Goal: Task Accomplishment & Management: Use online tool/utility

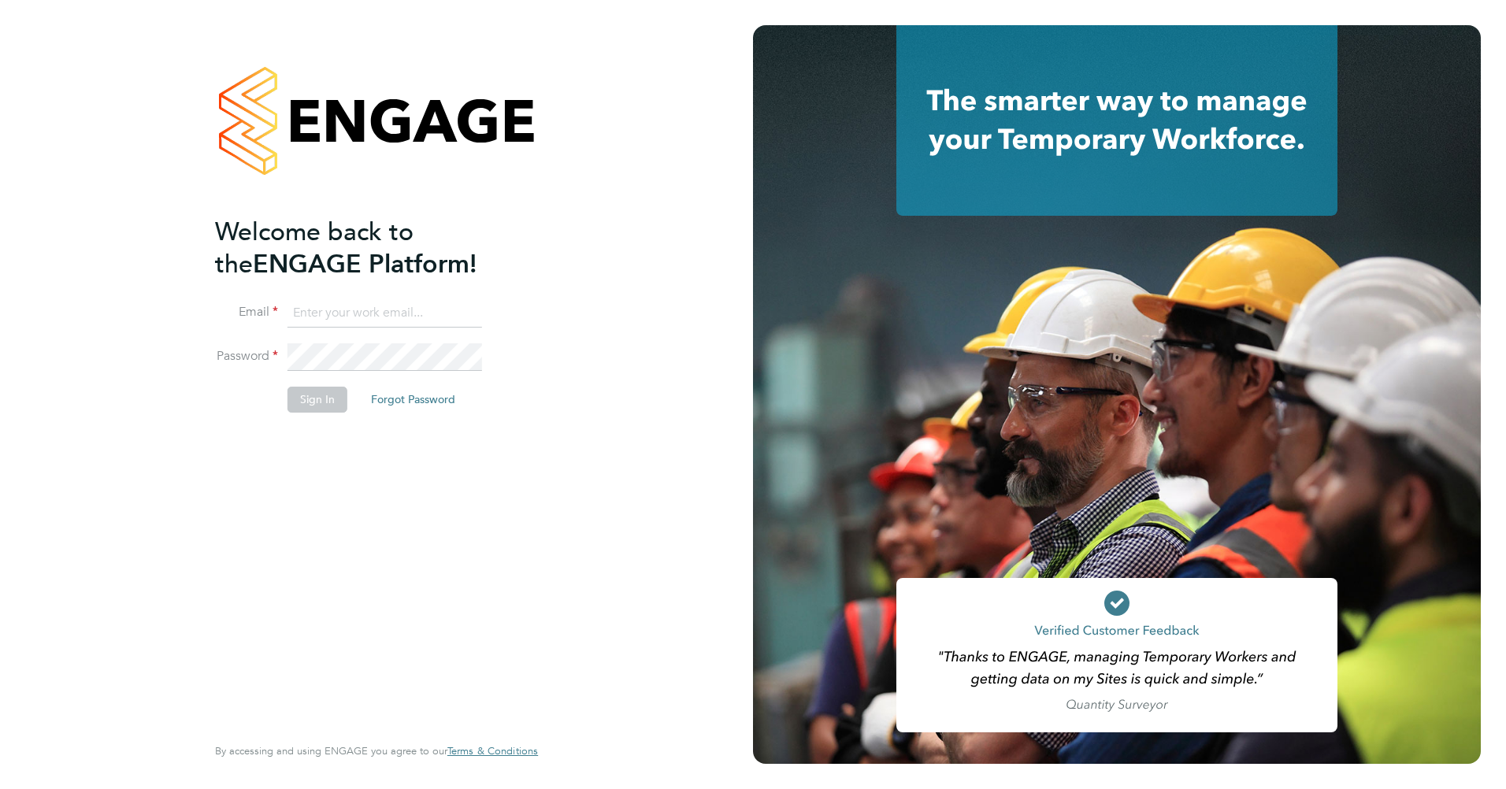
type input "abbie.leadley@a2dominion.co.uk"
click at [314, 404] on button "Sign In" at bounding box center [318, 399] width 60 height 25
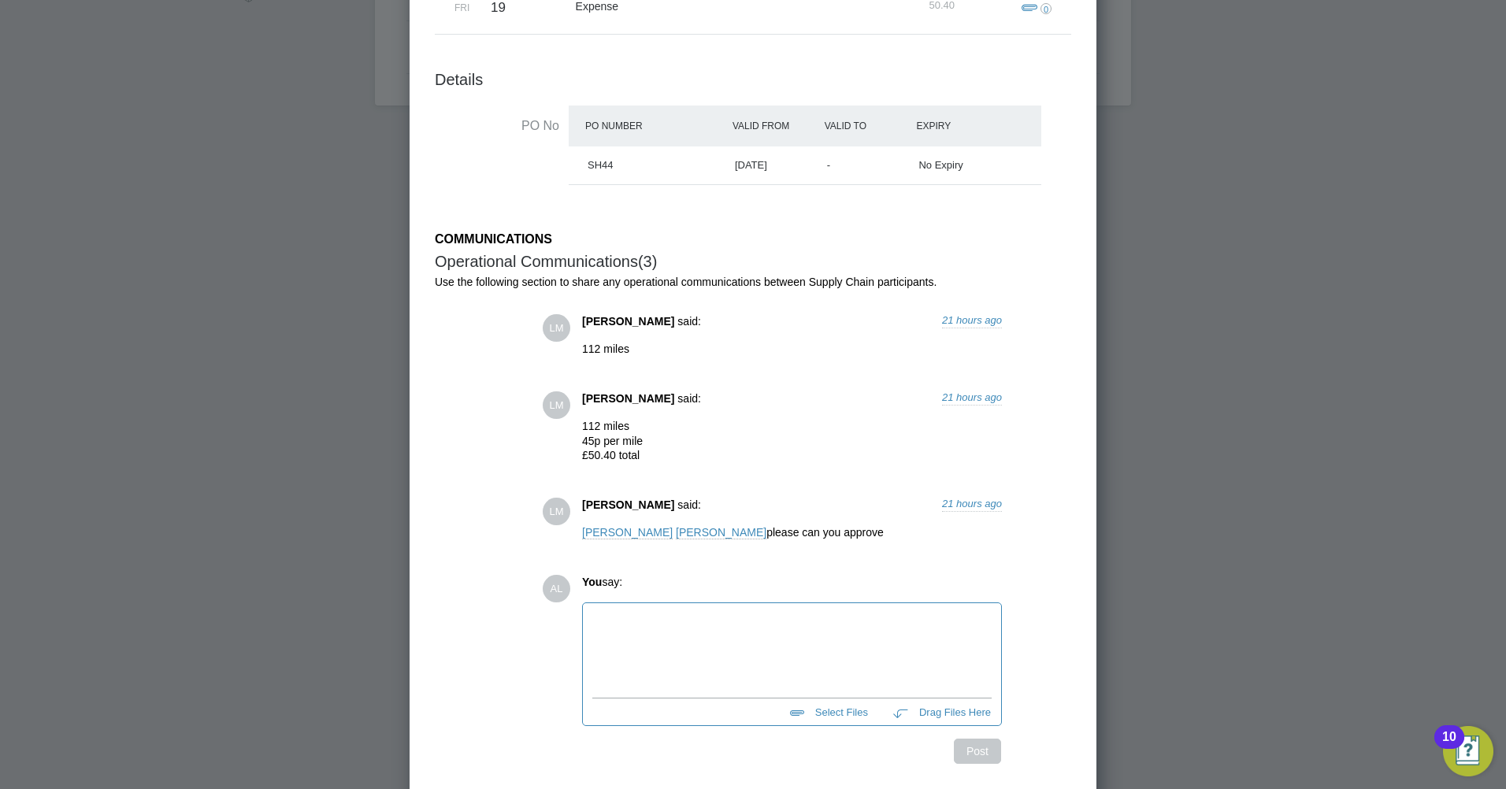
scroll to position [630, 0]
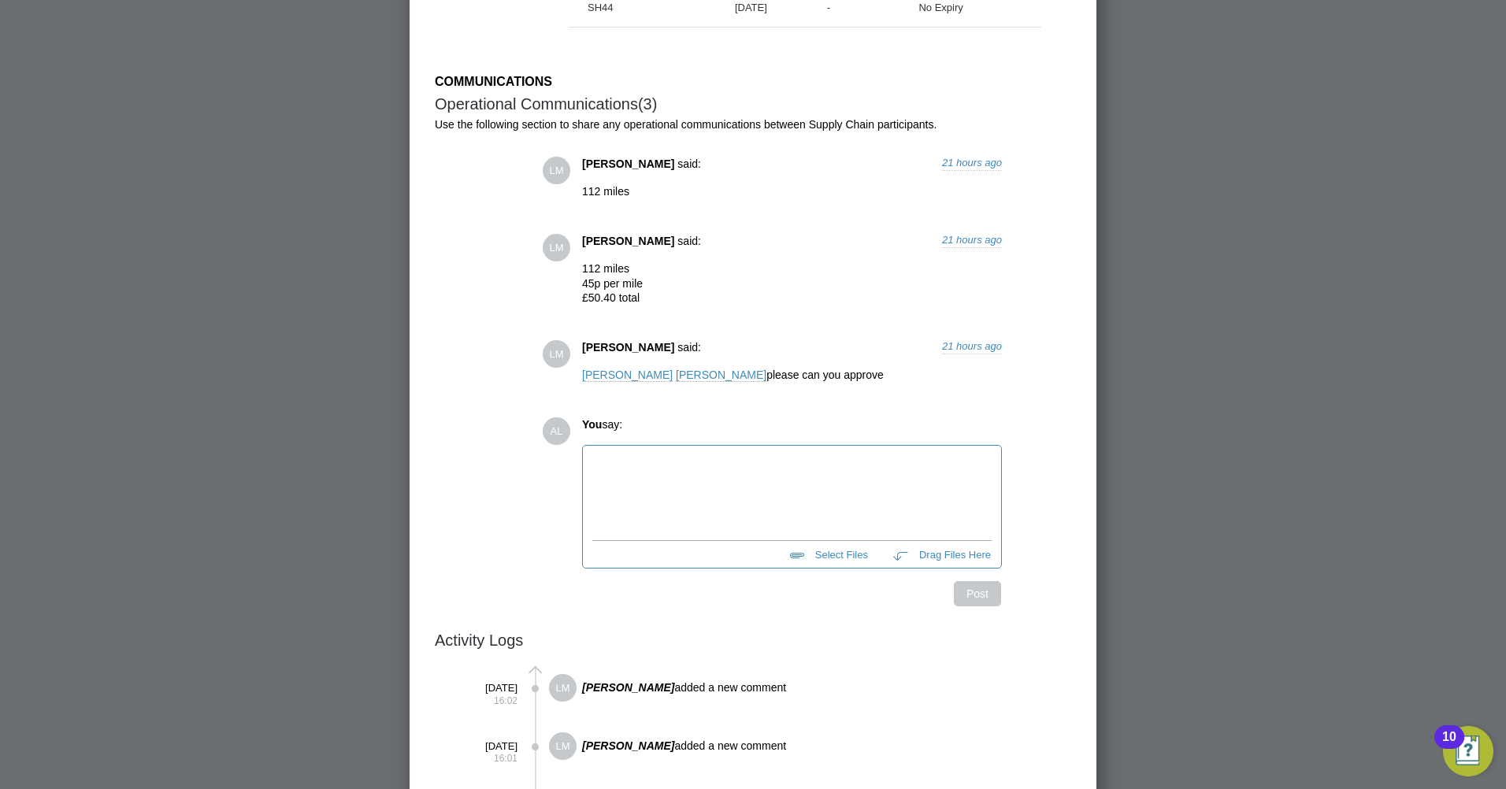
click at [692, 284] on p "112 miles 45p per mile £50.40 total" at bounding box center [792, 283] width 420 height 43
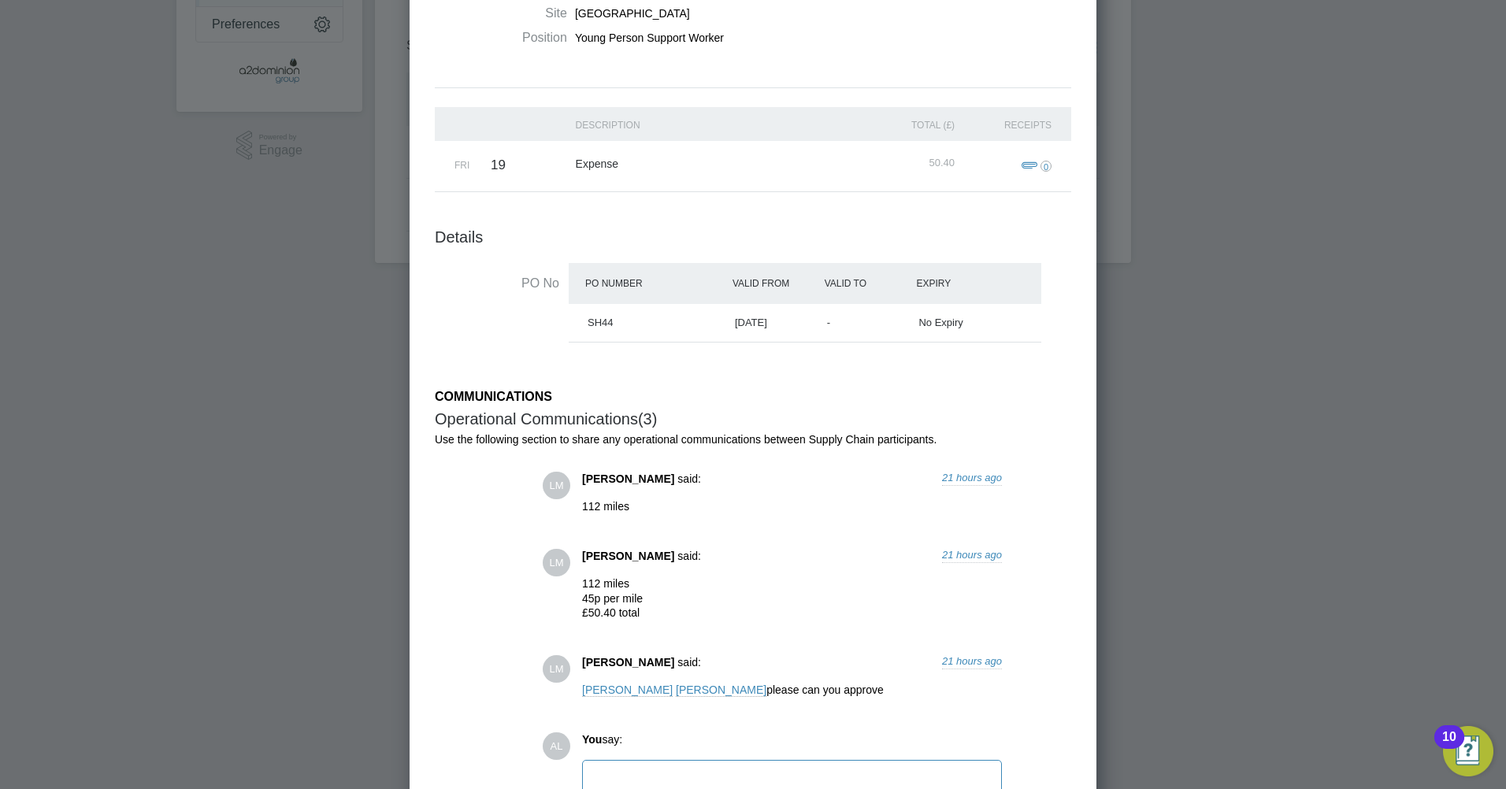
scroll to position [394, 0]
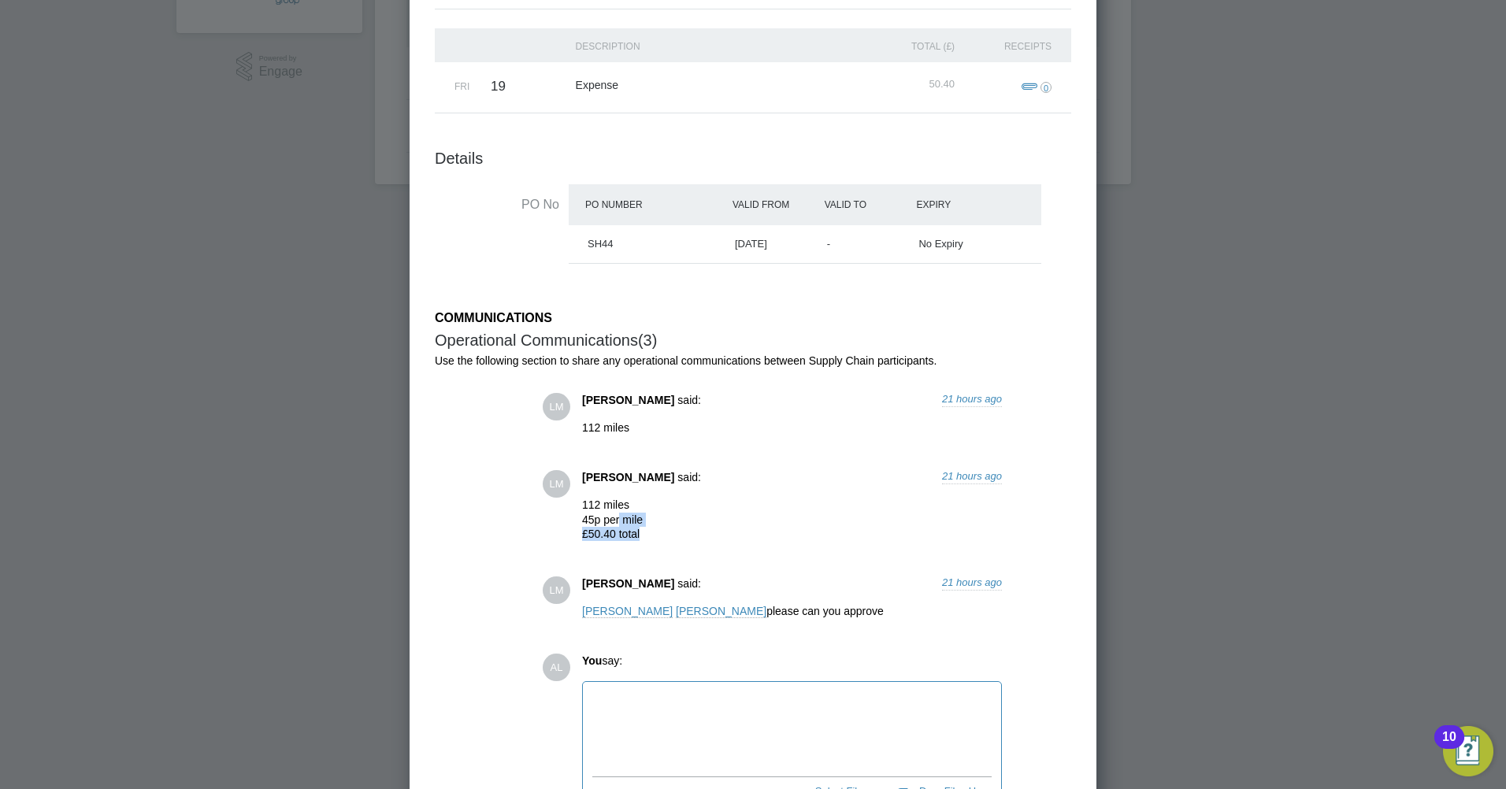
drag, startPoint x: 615, startPoint y: 515, endPoint x: 639, endPoint y: 540, distance: 34.0
click at [639, 540] on p "112 miles 45p per mile £50.40 total" at bounding box center [792, 519] width 420 height 43
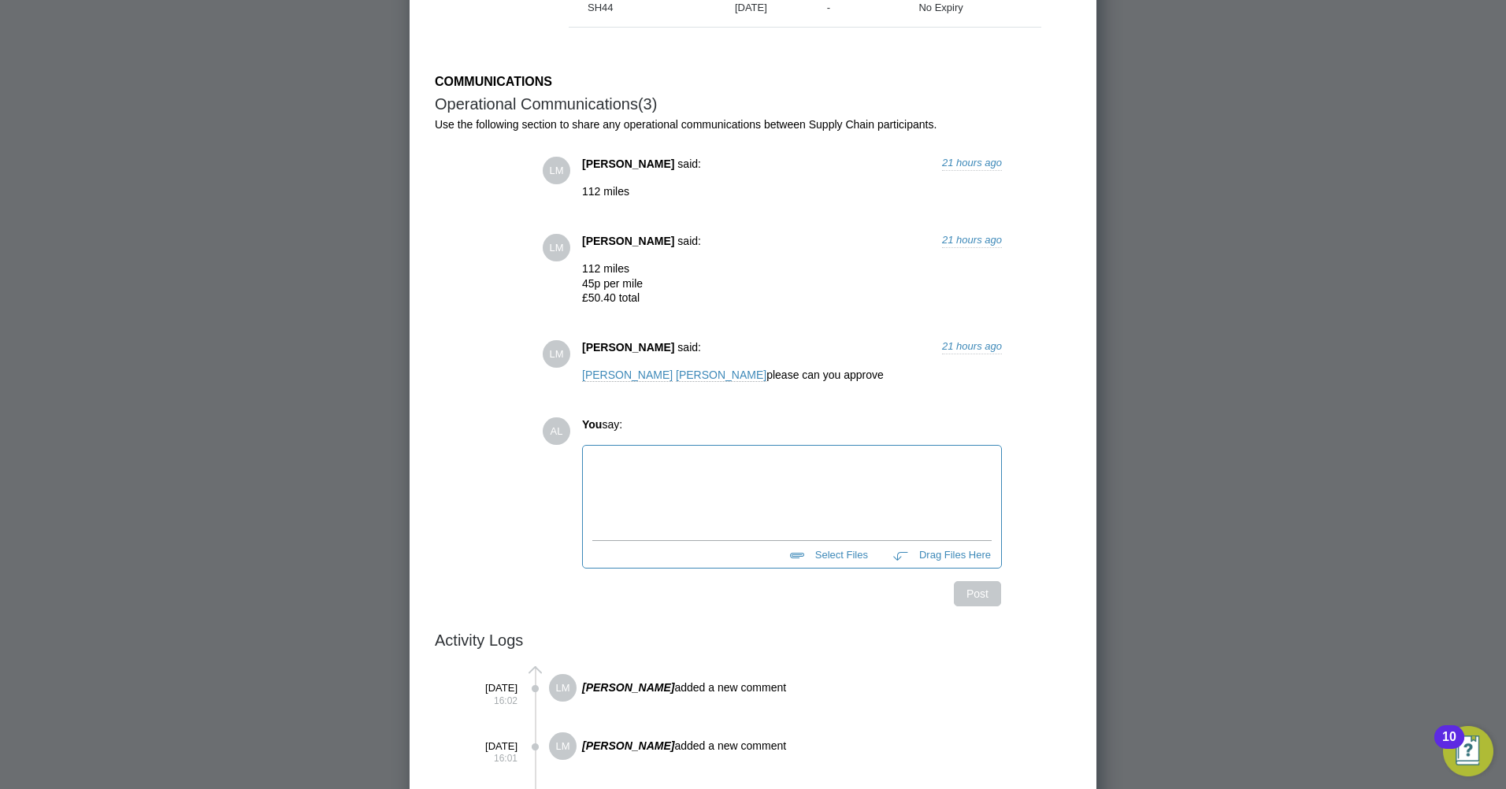
scroll to position [788, 0]
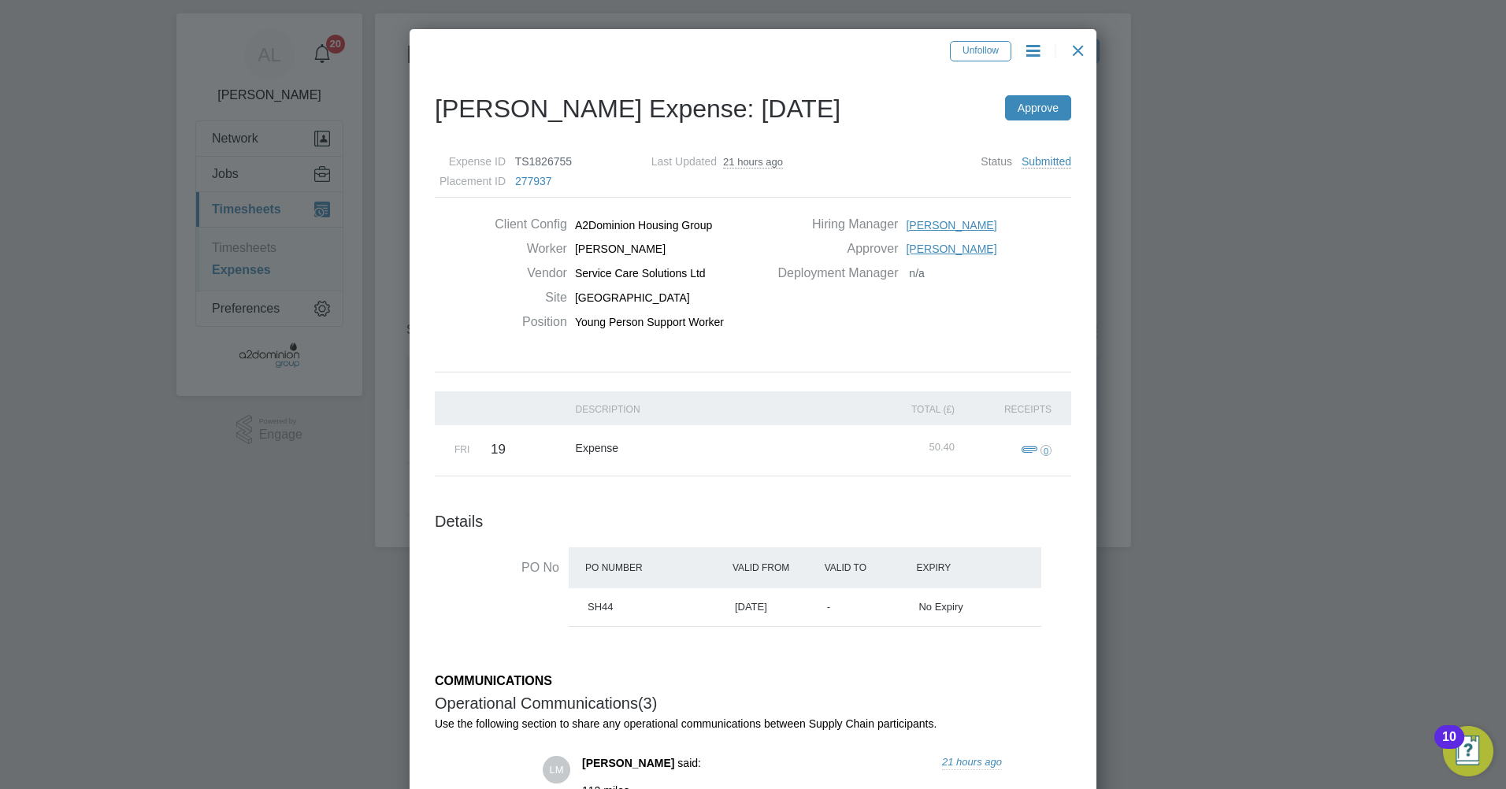
click at [1024, 450] on span "0" at bounding box center [1034, 450] width 35 height 19
click at [832, 436] on div "Expense" at bounding box center [717, 448] width 291 height 46
click at [607, 517] on h3 "Details" at bounding box center [753, 521] width 637 height 20
click at [1075, 57] on div at bounding box center [1078, 46] width 28 height 28
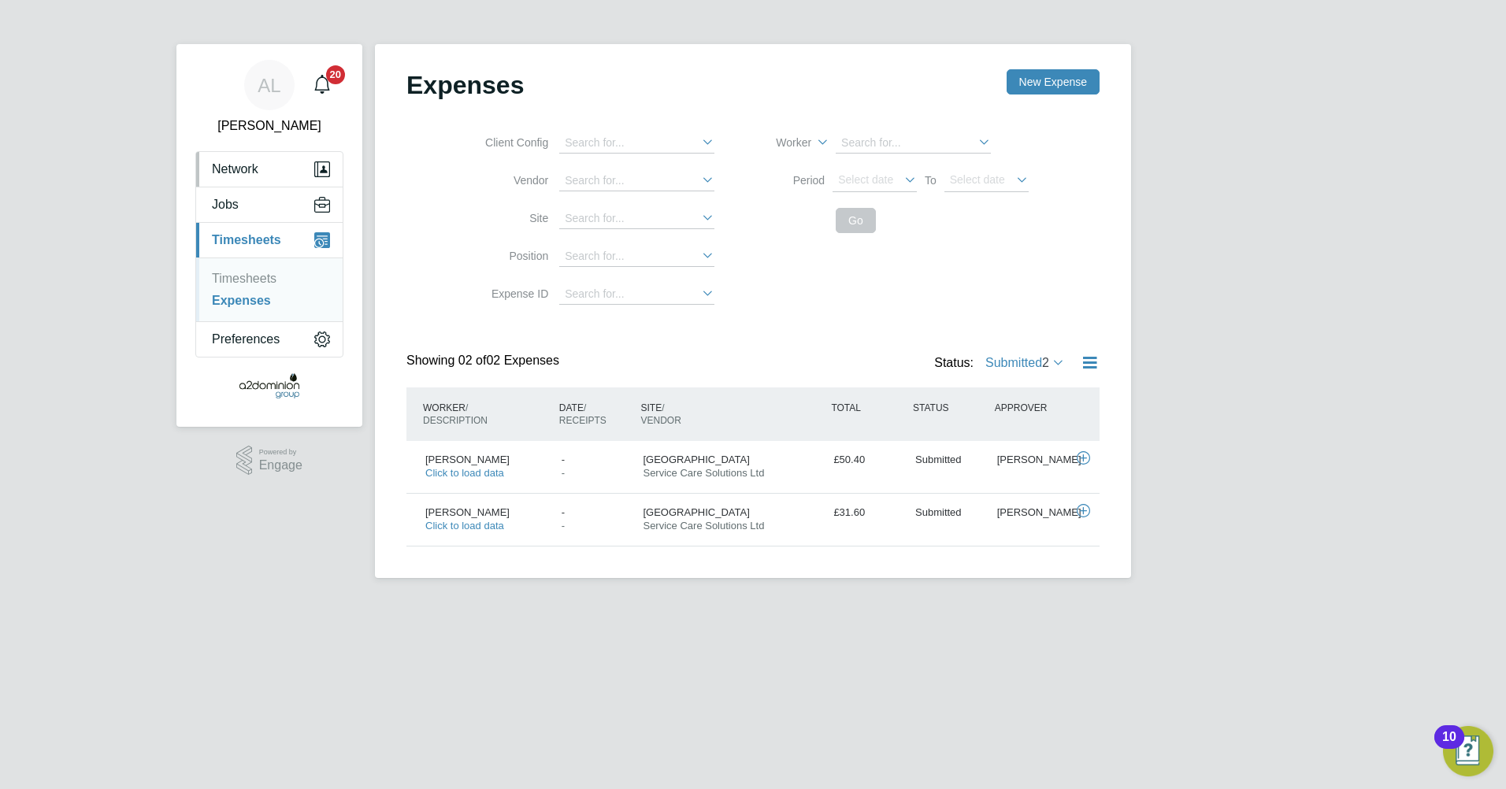
click at [265, 163] on button "Network" at bounding box center [269, 169] width 147 height 35
click at [251, 281] on button "Jobs" at bounding box center [269, 268] width 147 height 35
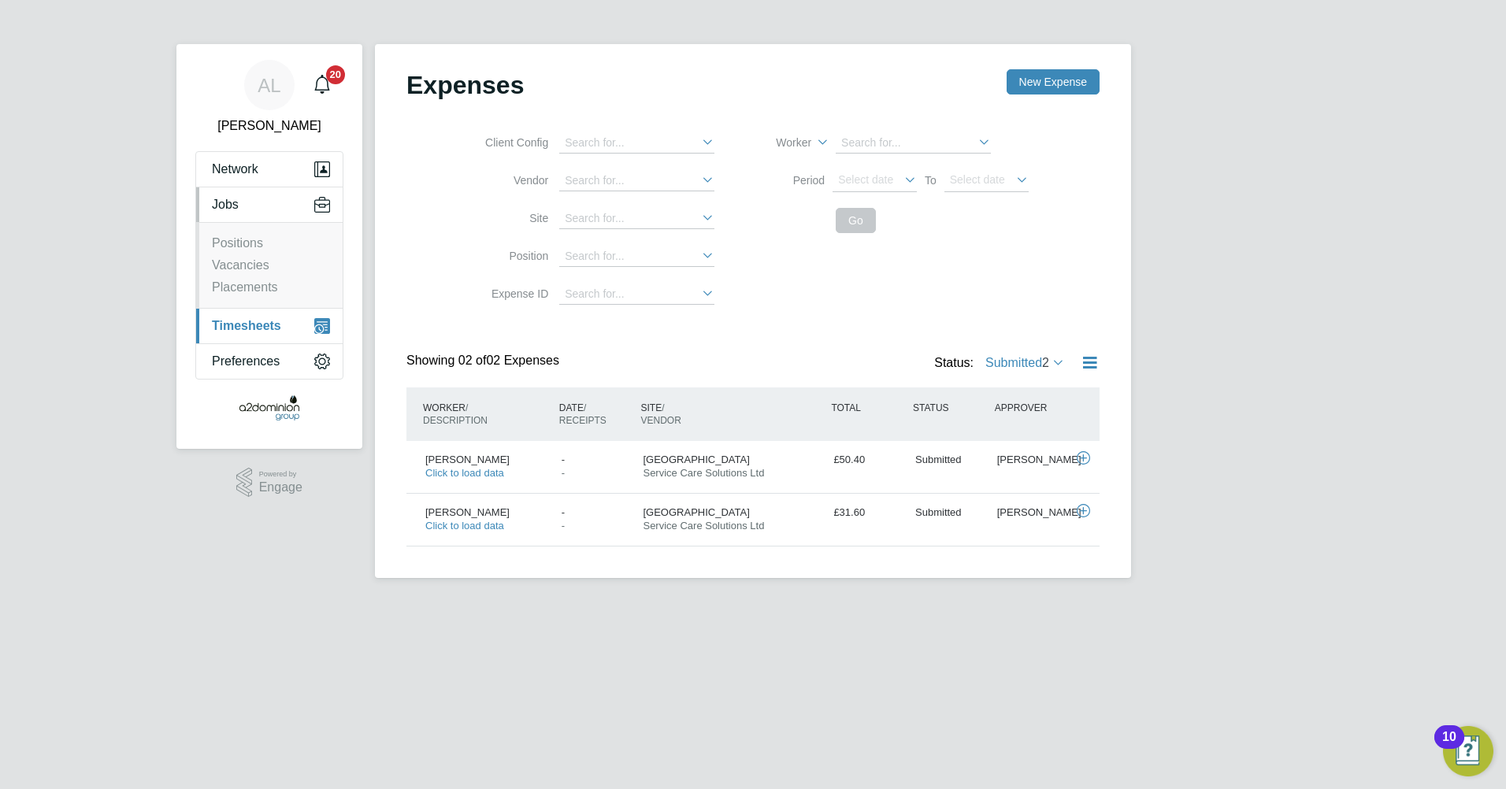
click at [281, 333] on span "Timesheets" at bounding box center [246, 326] width 69 height 14
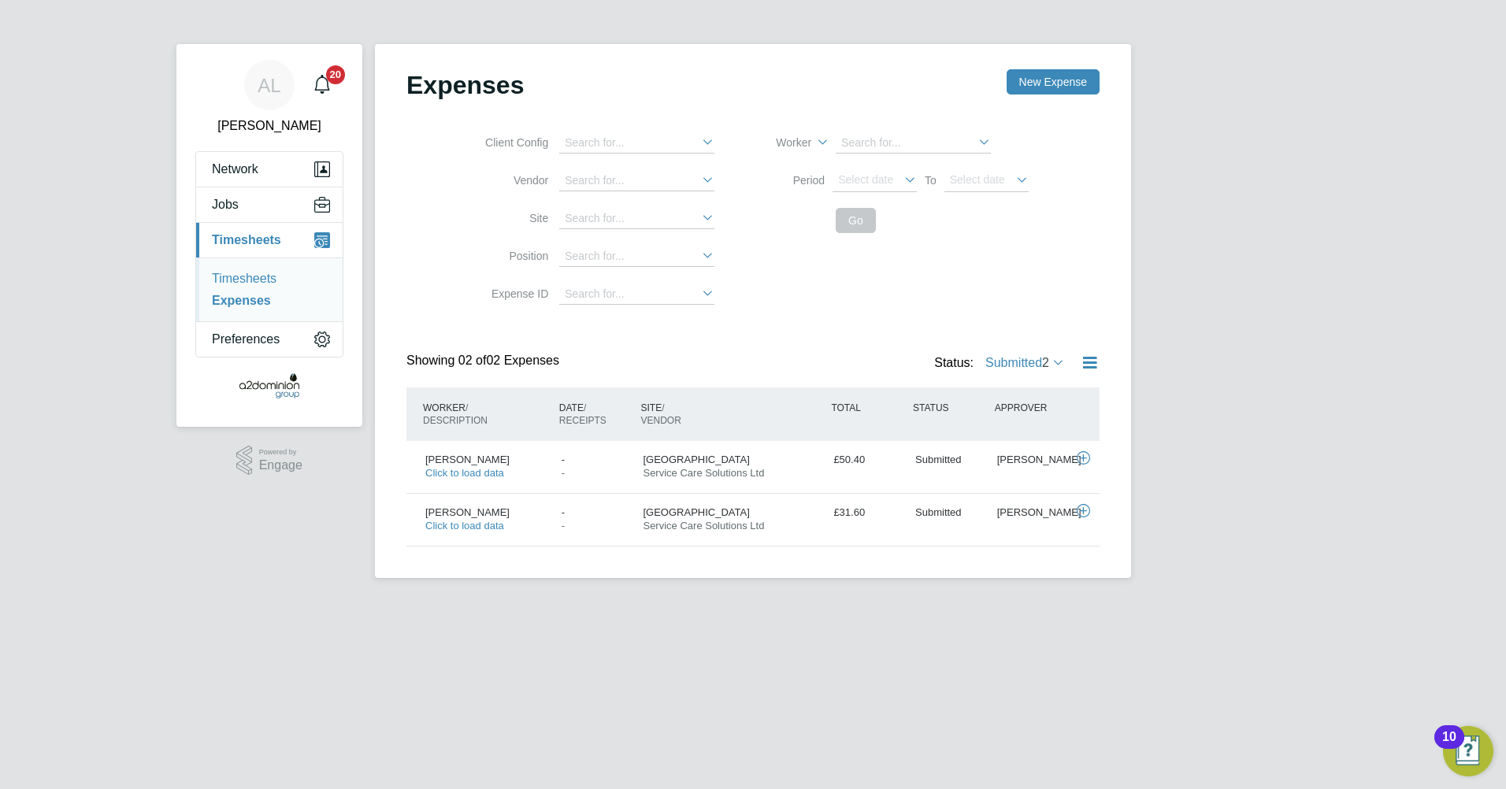
click at [262, 275] on link "Timesheets" at bounding box center [244, 278] width 65 height 13
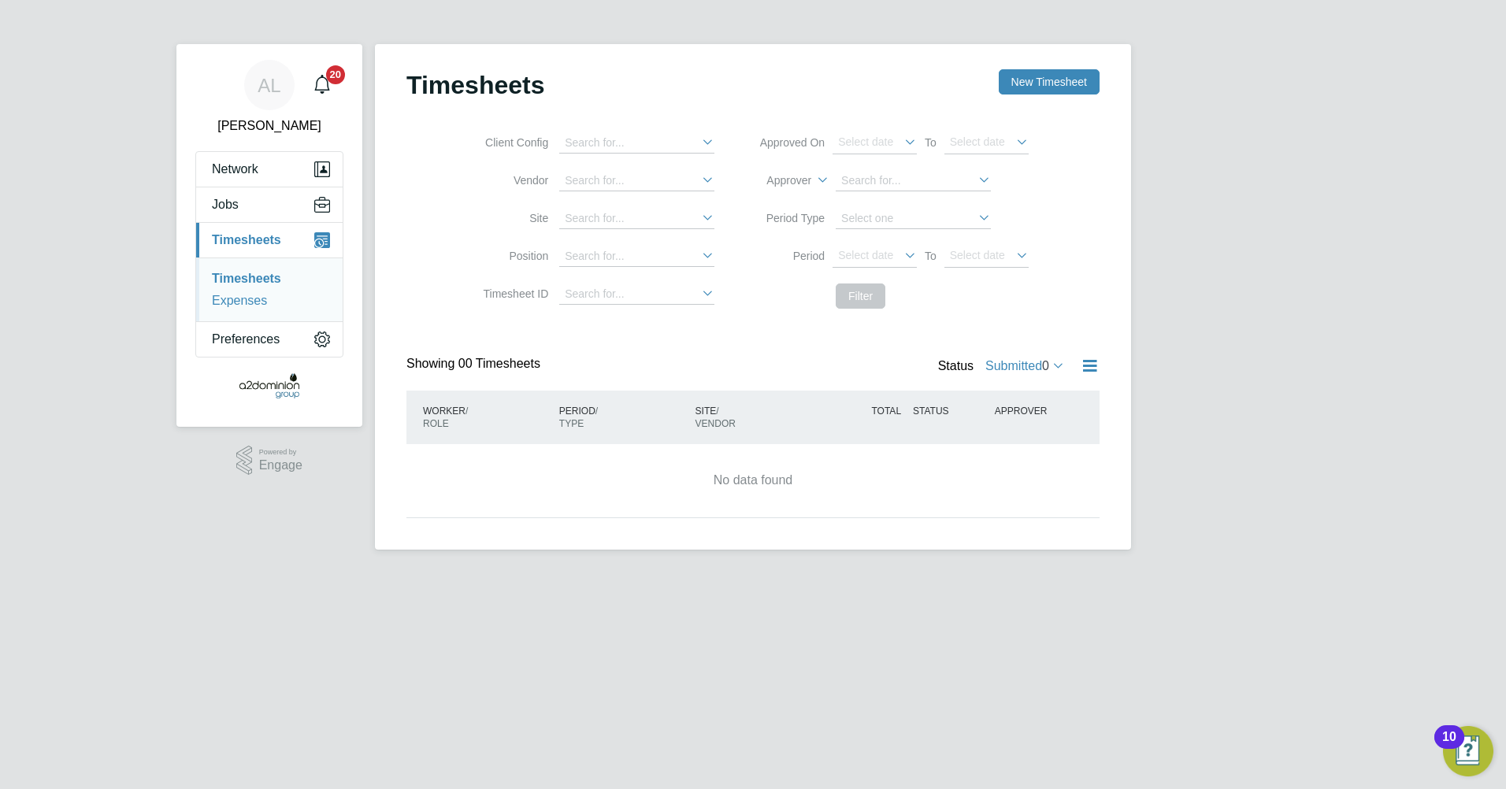
click at [250, 307] on link "Expenses" at bounding box center [239, 300] width 55 height 13
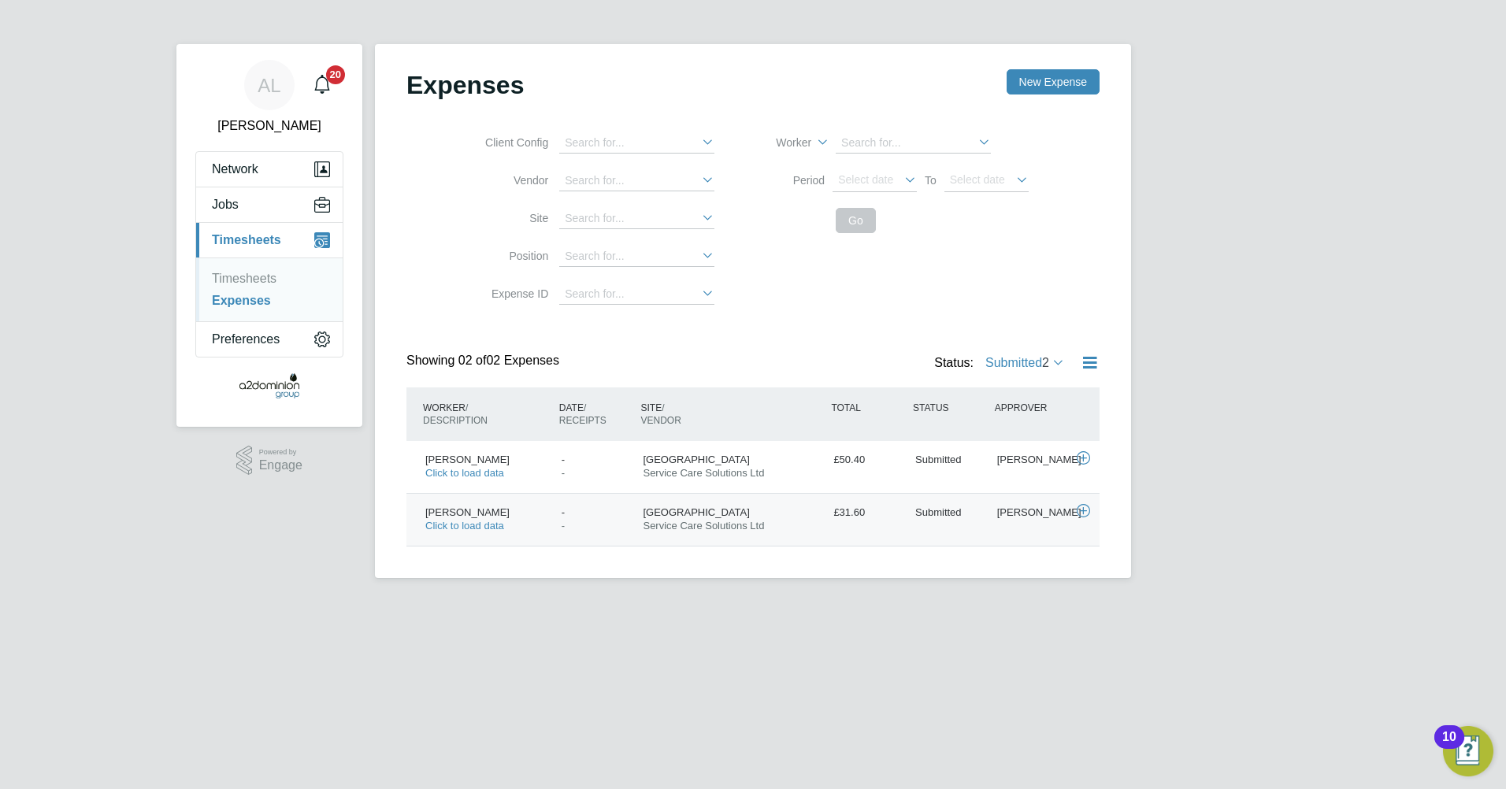
click at [490, 524] on span "Click to load data" at bounding box center [464, 526] width 79 height 12
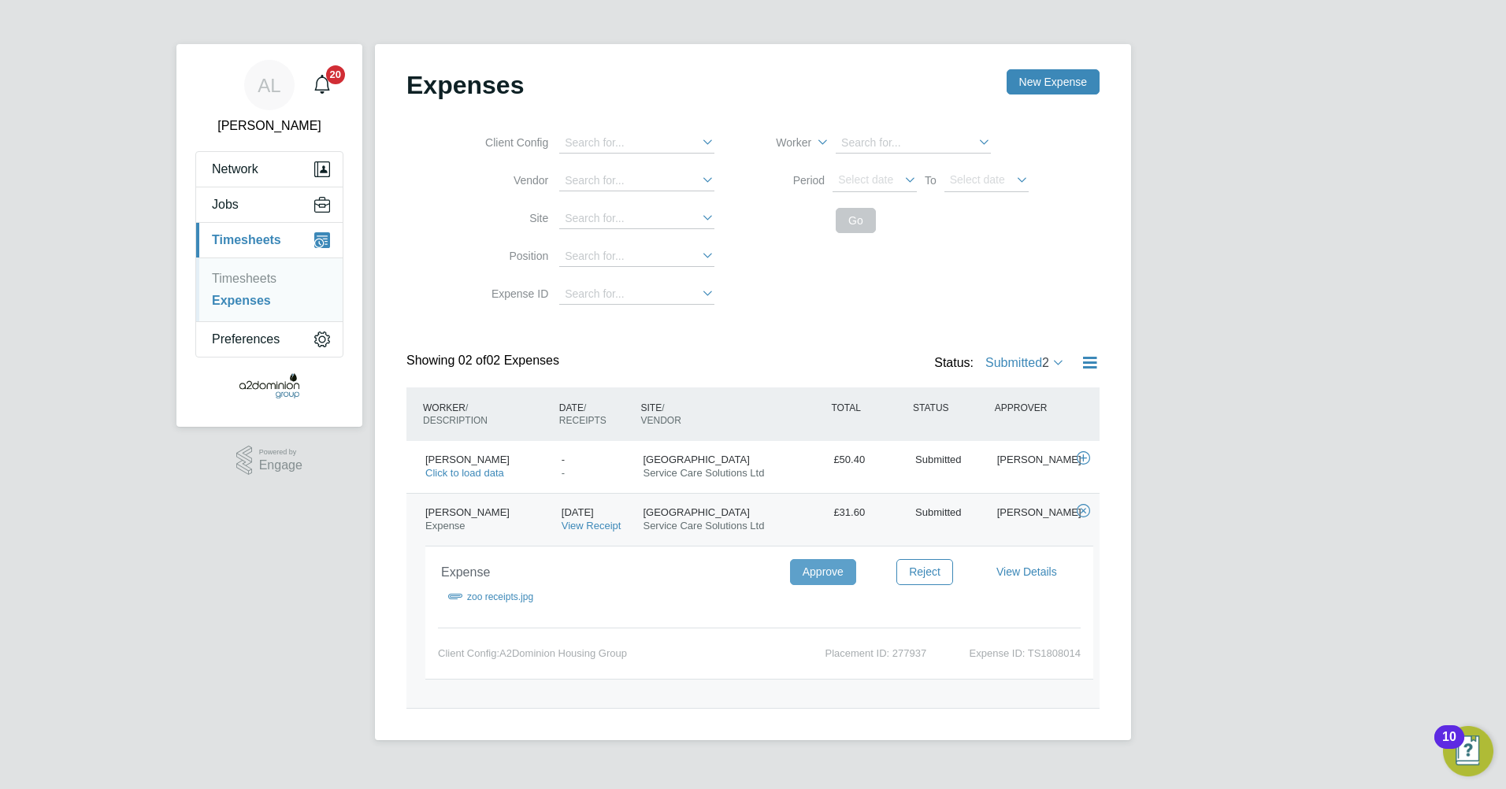
click at [829, 576] on button "Approve" at bounding box center [823, 571] width 66 height 25
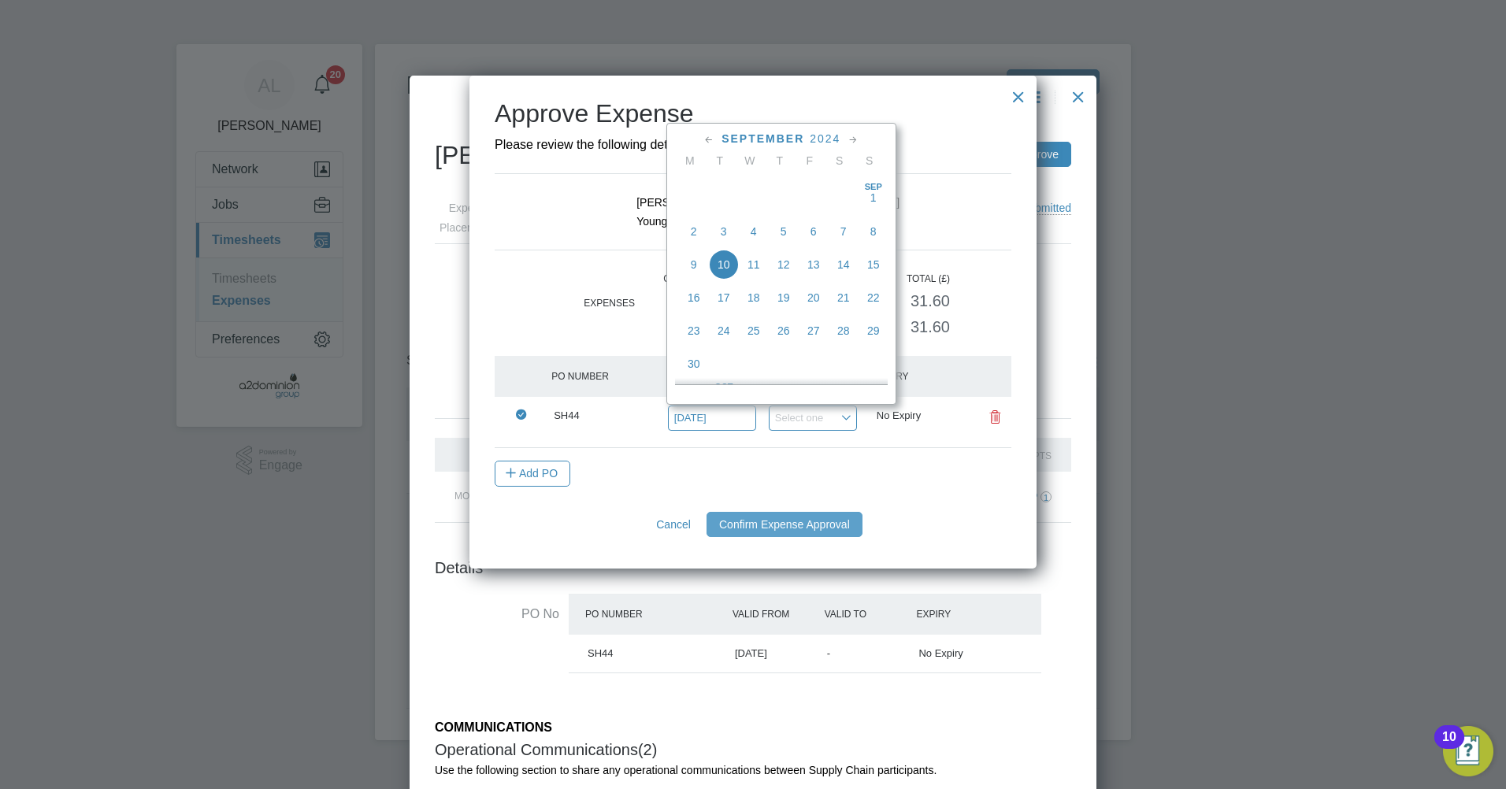
click at [812, 529] on button "Confirm Expense Approval" at bounding box center [785, 524] width 156 height 25
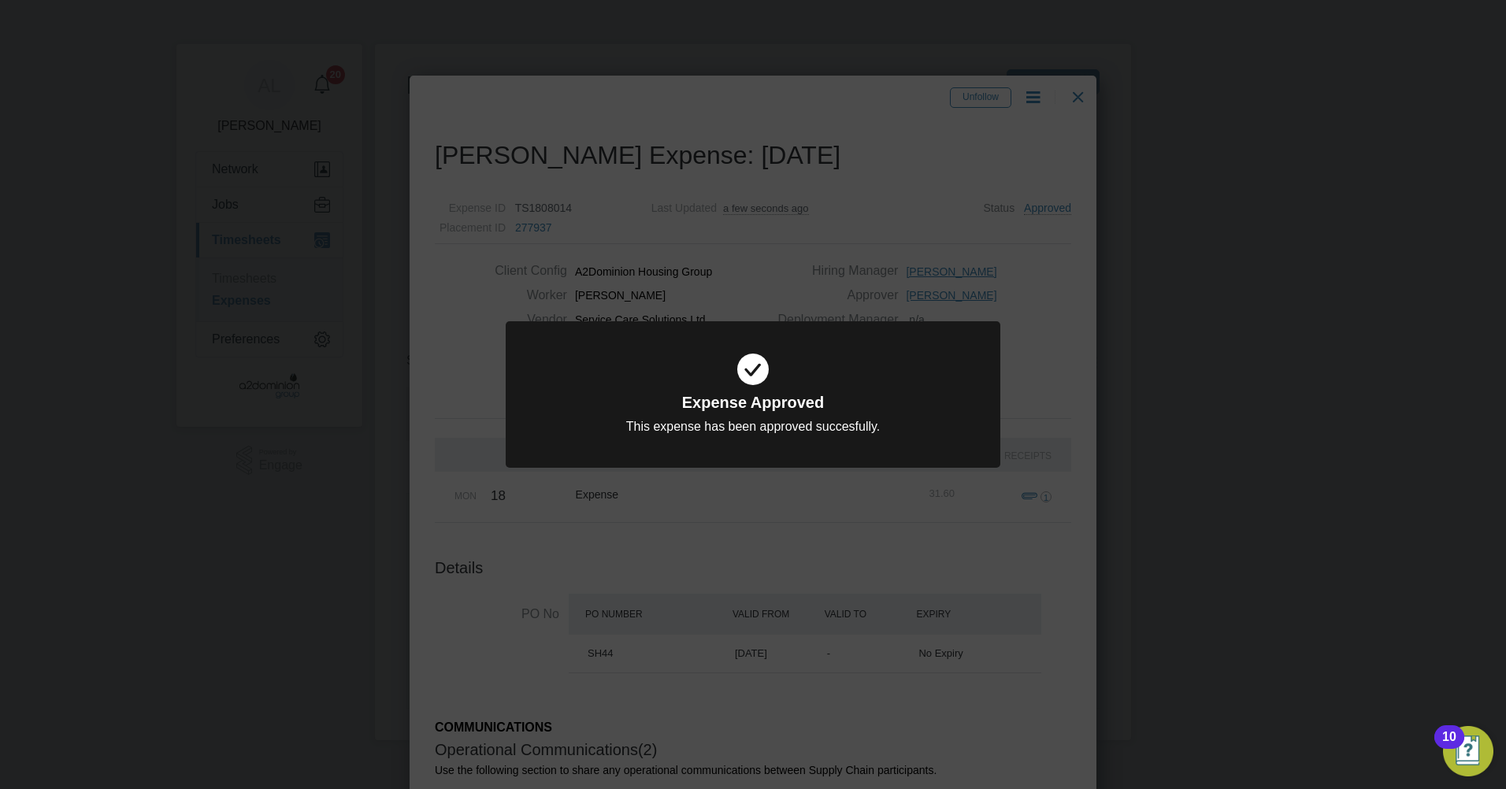
click at [890, 374] on icon at bounding box center [753, 369] width 410 height 61
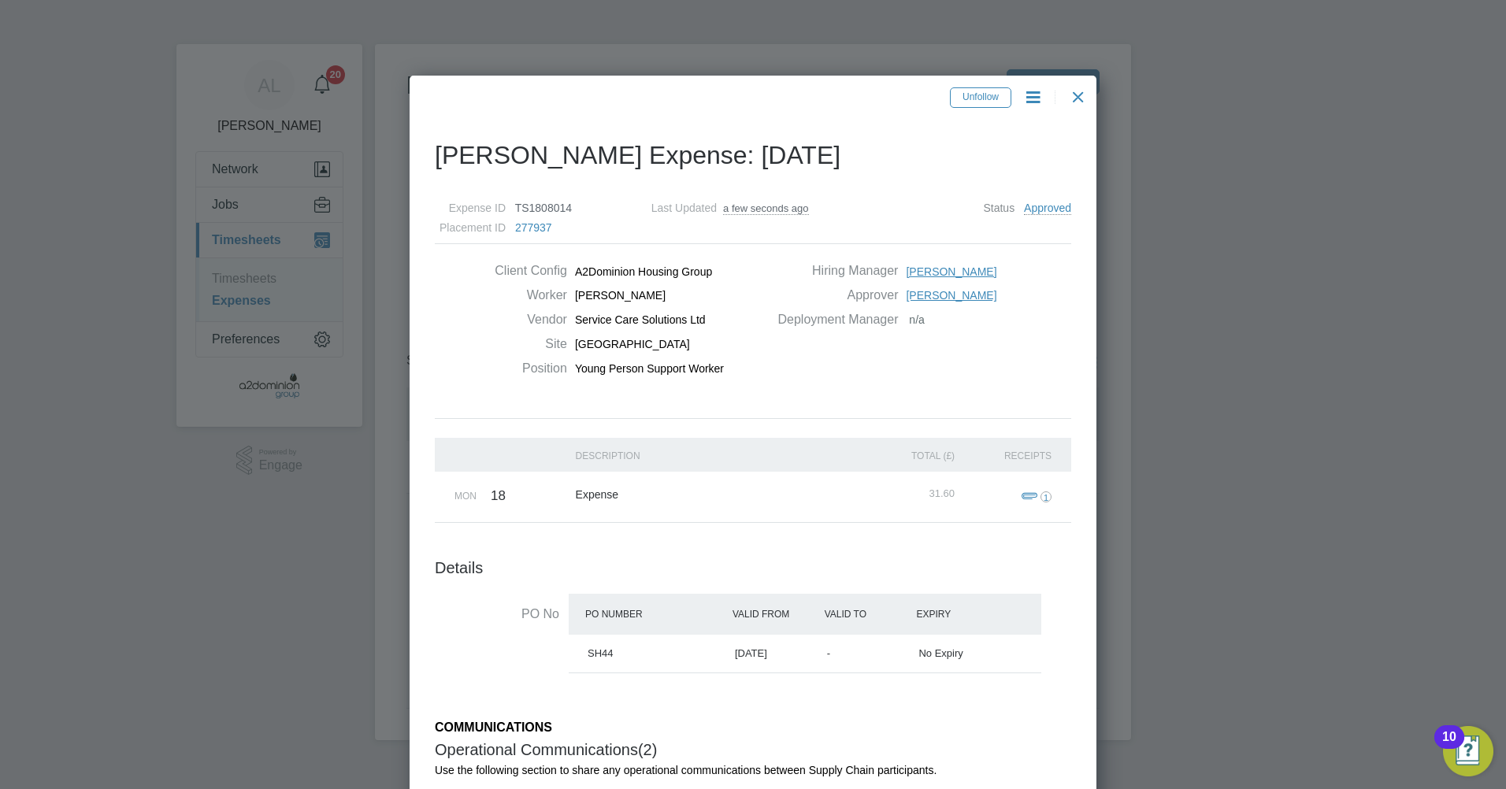
click at [1078, 94] on div at bounding box center [1078, 93] width 28 height 28
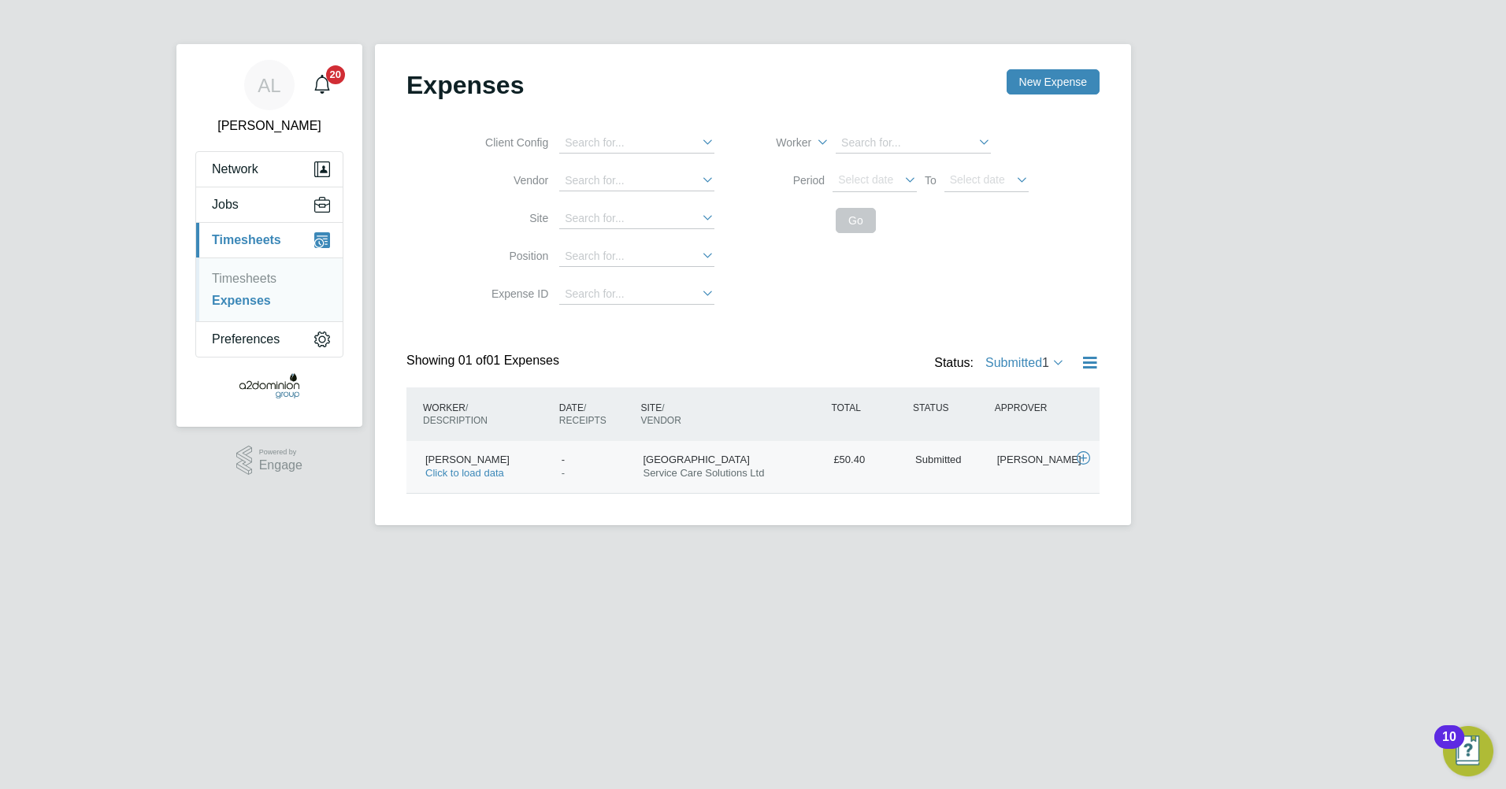
click at [466, 479] on span "Click to load data" at bounding box center [464, 473] width 79 height 12
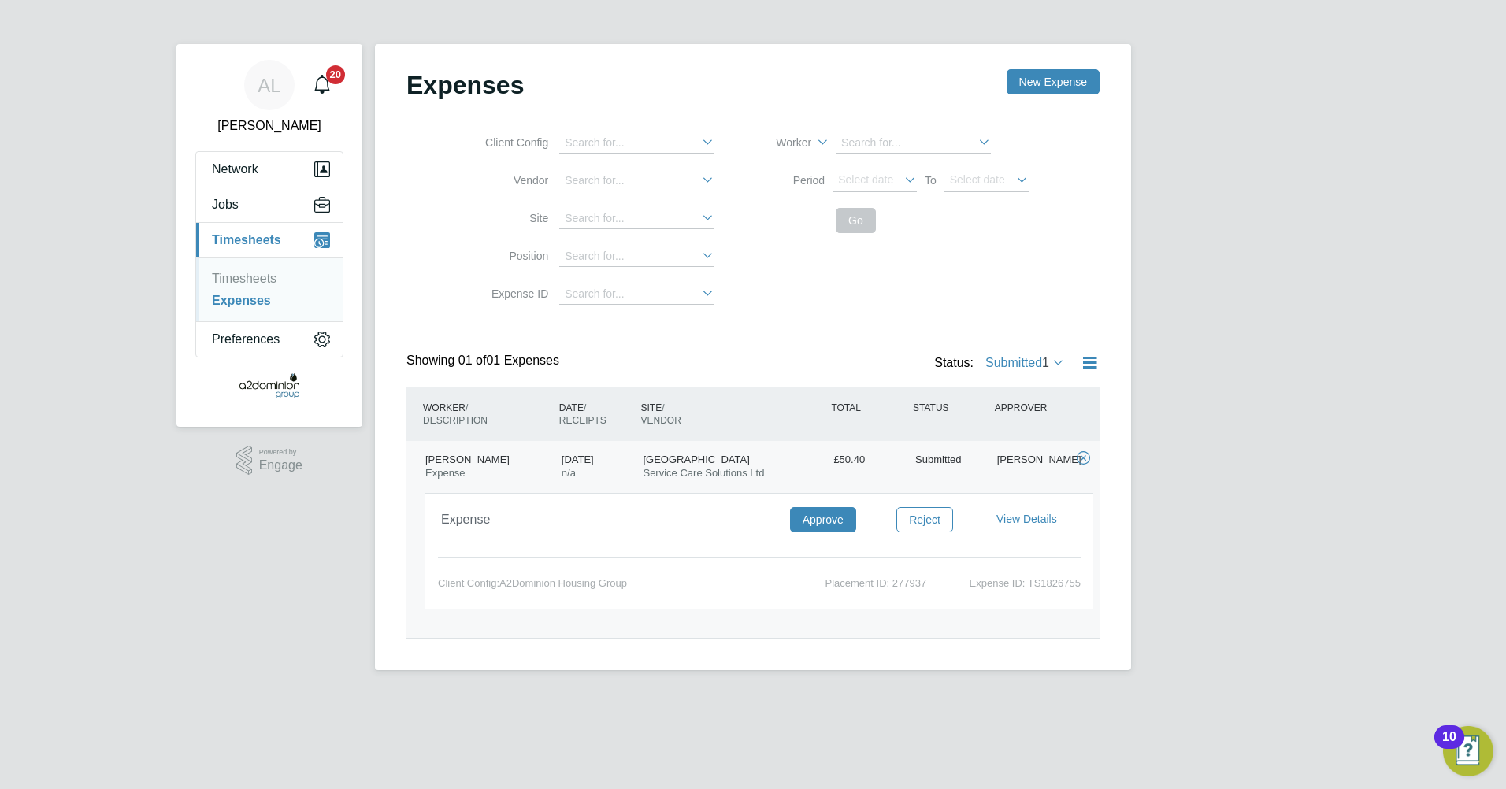
click at [1003, 524] on span "View Details" at bounding box center [1027, 519] width 61 height 13
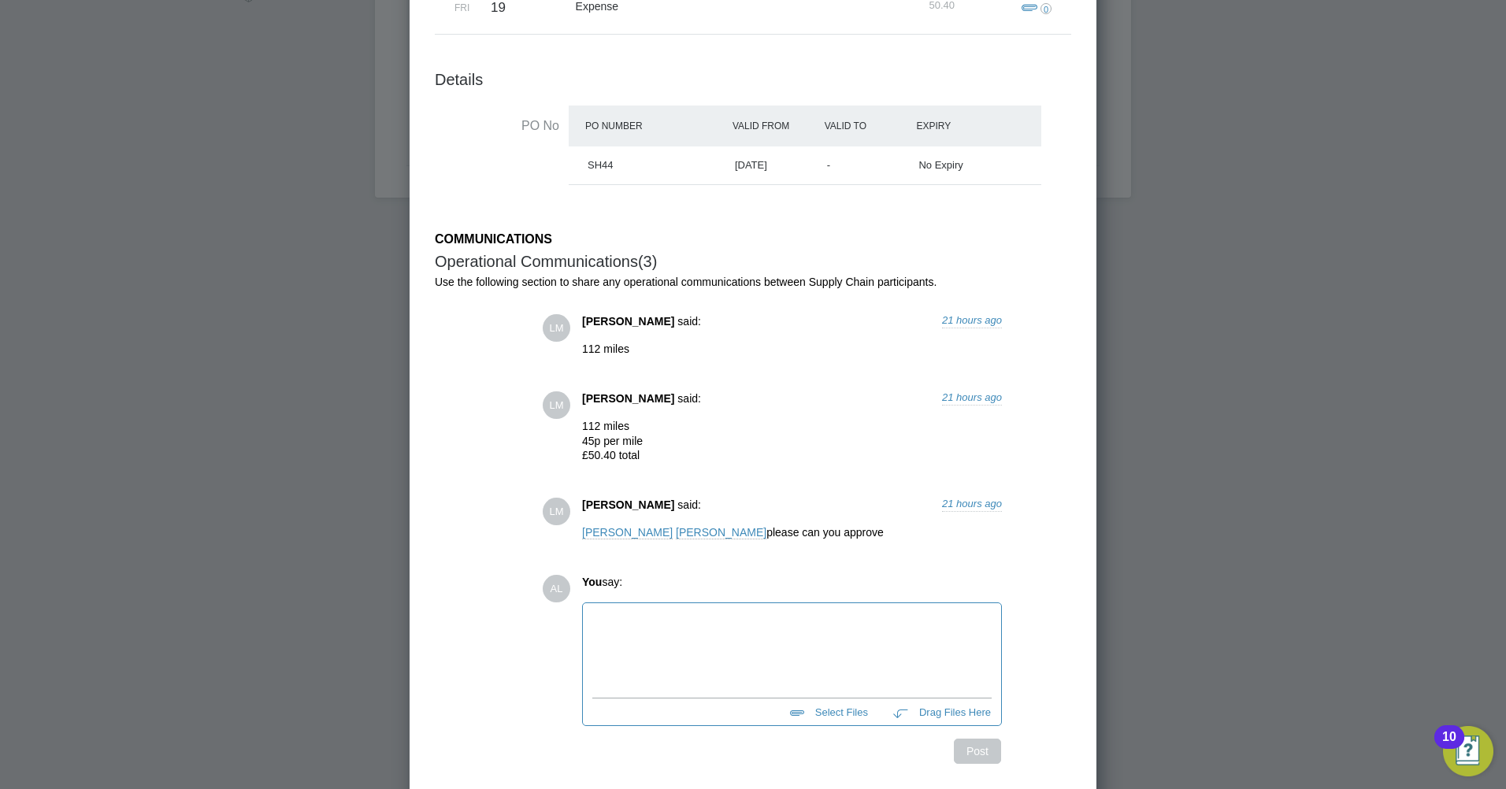
click at [704, 630] on div at bounding box center [792, 647] width 399 height 68
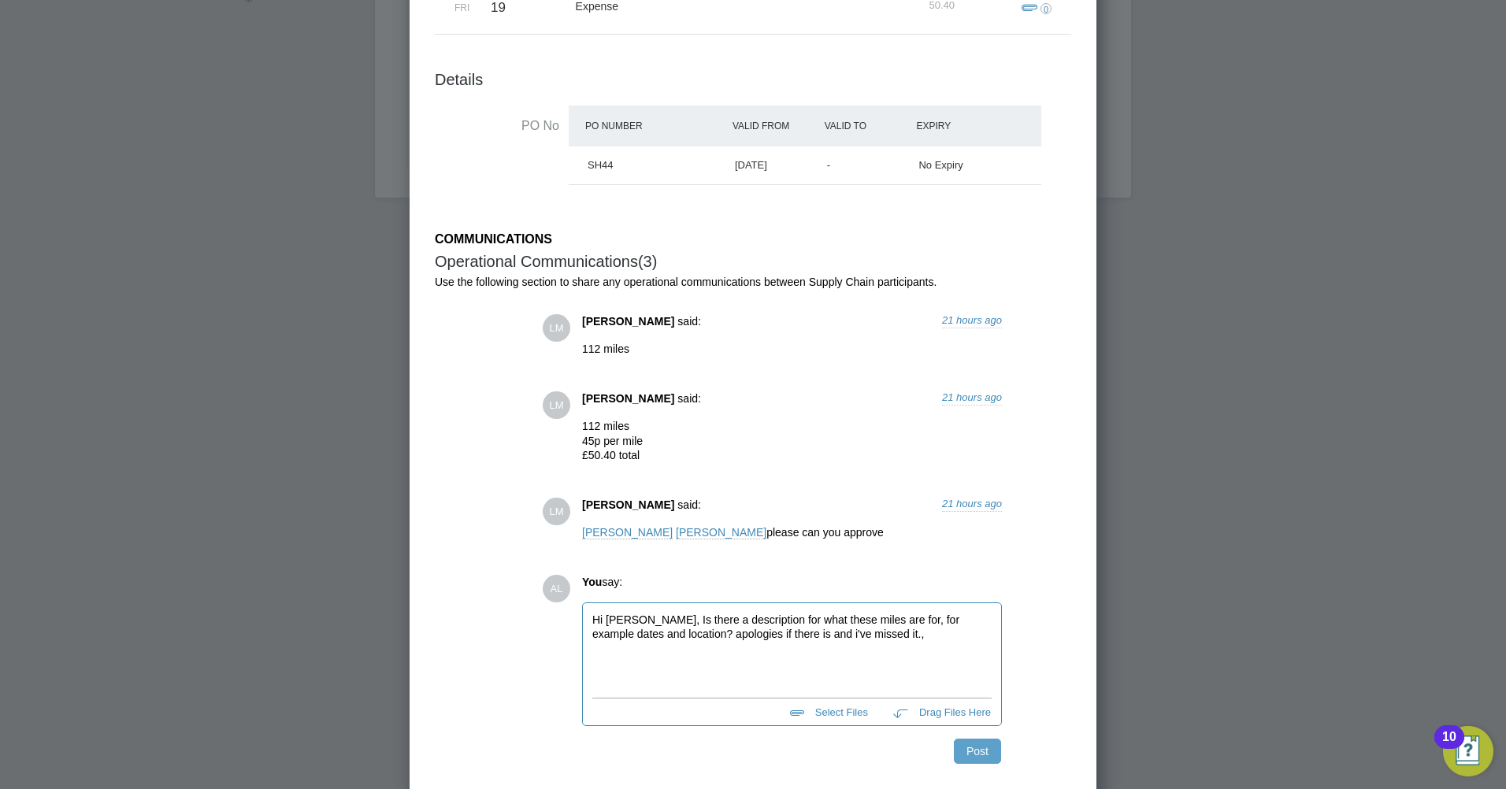
click at [968, 752] on button "Post" at bounding box center [977, 751] width 47 height 25
